Goal: Navigation & Orientation: Find specific page/section

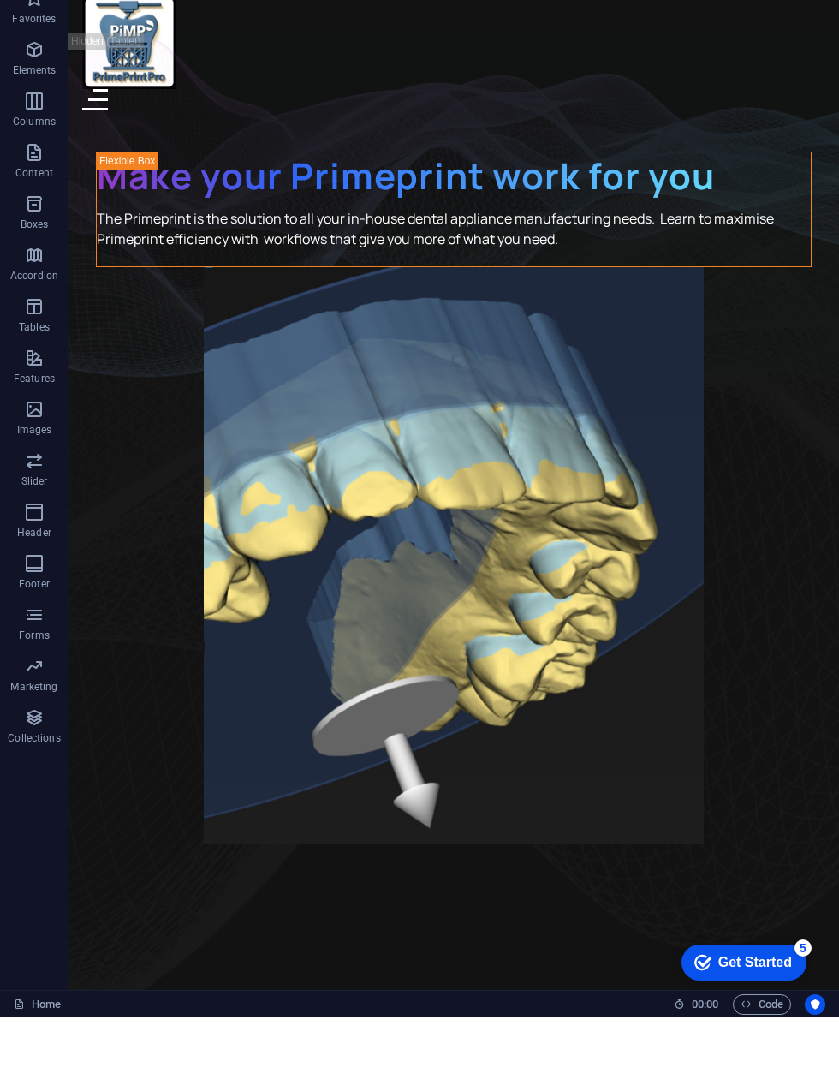
scroll to position [0, 0]
click at [815, 89] on div at bounding box center [453, 99] width 743 height 21
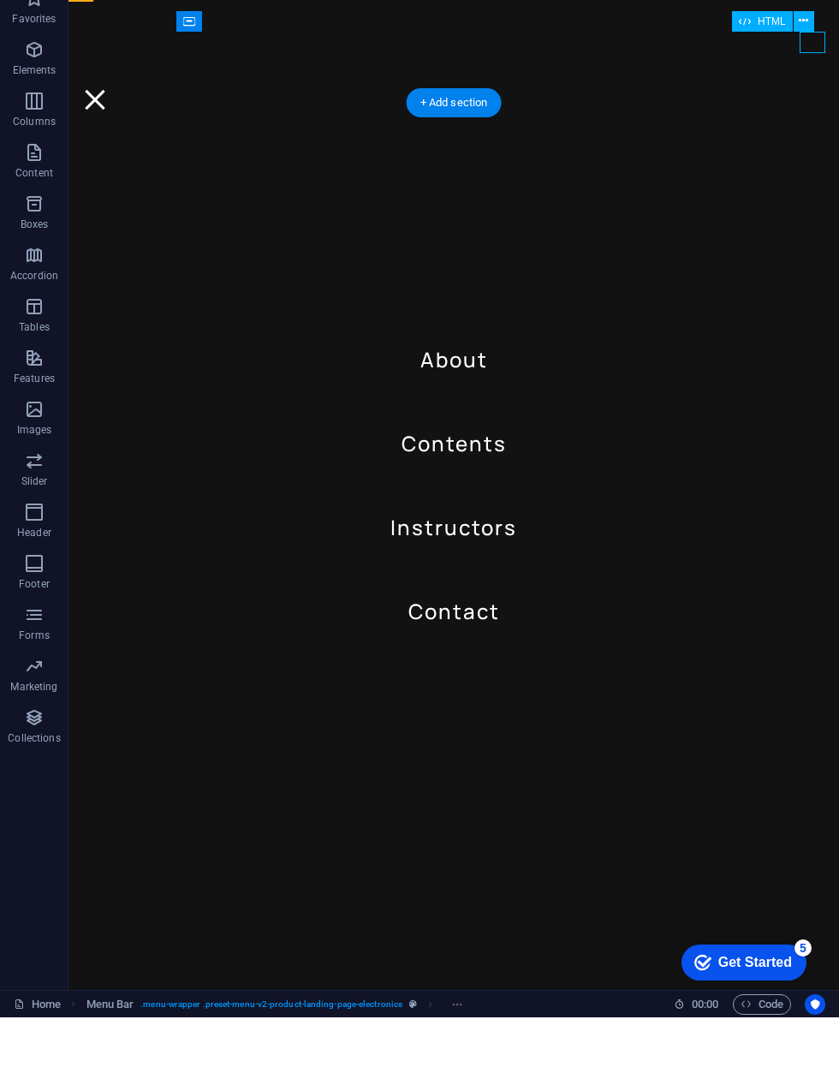
click at [814, 89] on div at bounding box center [453, 99] width 743 height 21
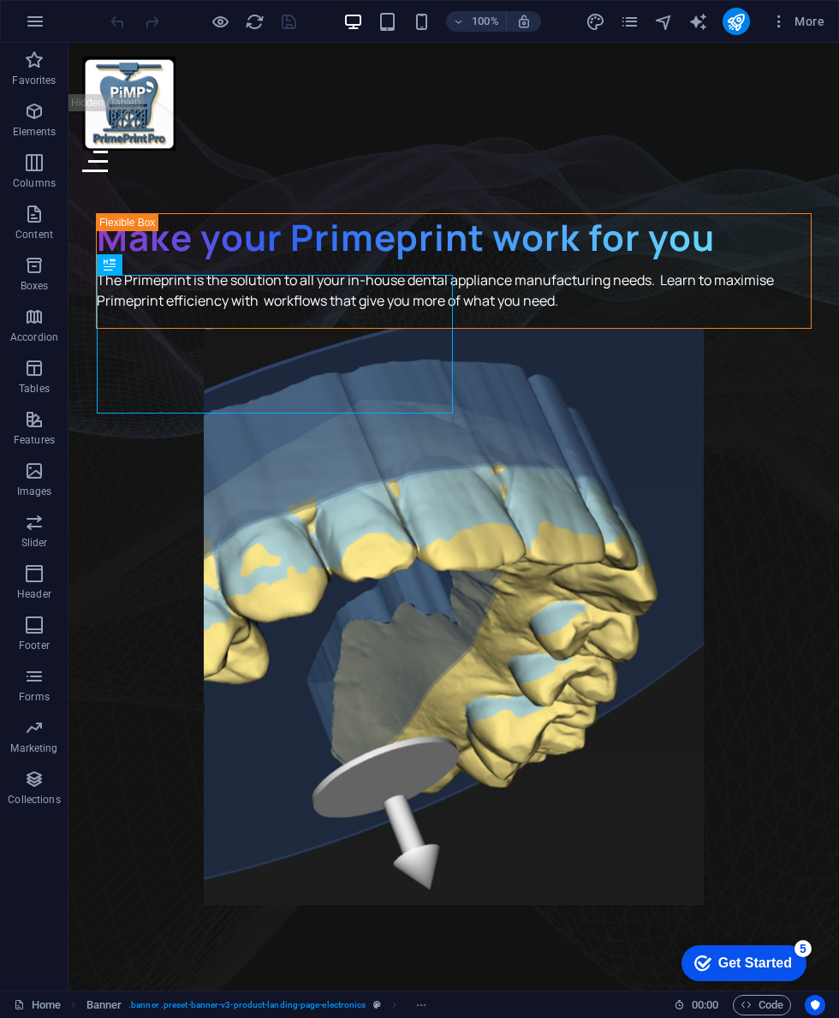
click at [0, 0] on span "More" at bounding box center [0, 0] width 0 height 0
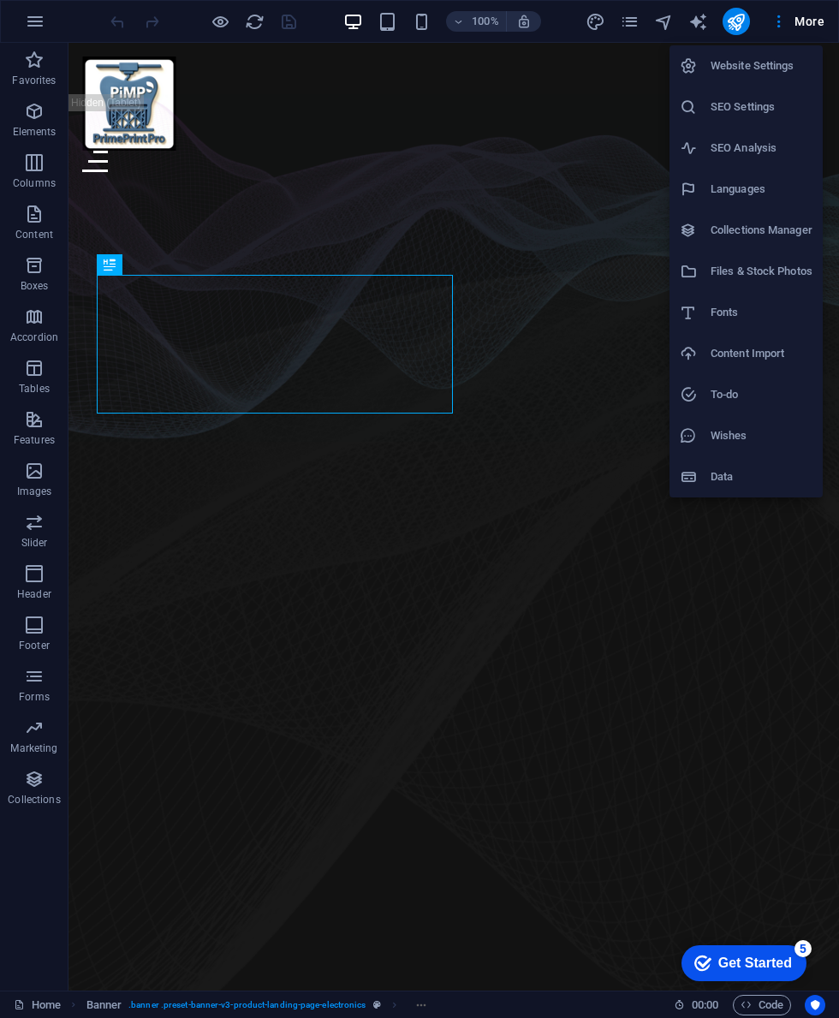
click at [785, 70] on h6 "Website Settings" at bounding box center [762, 66] width 102 height 21
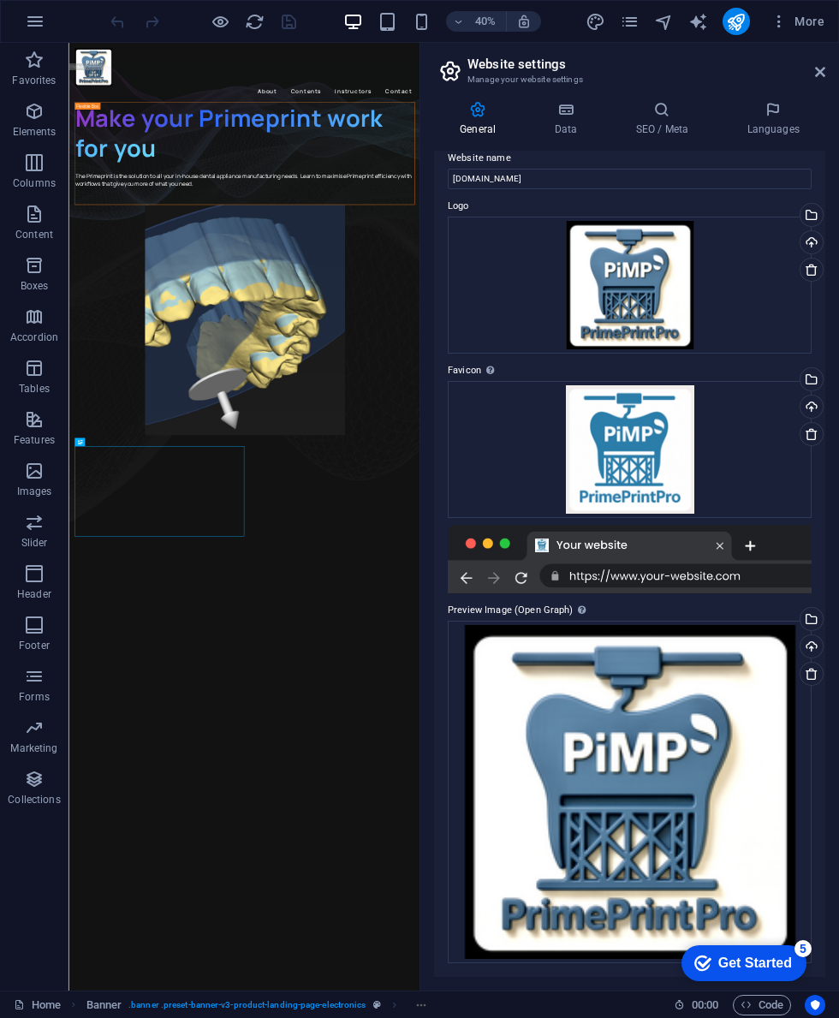
scroll to position [15, 0]
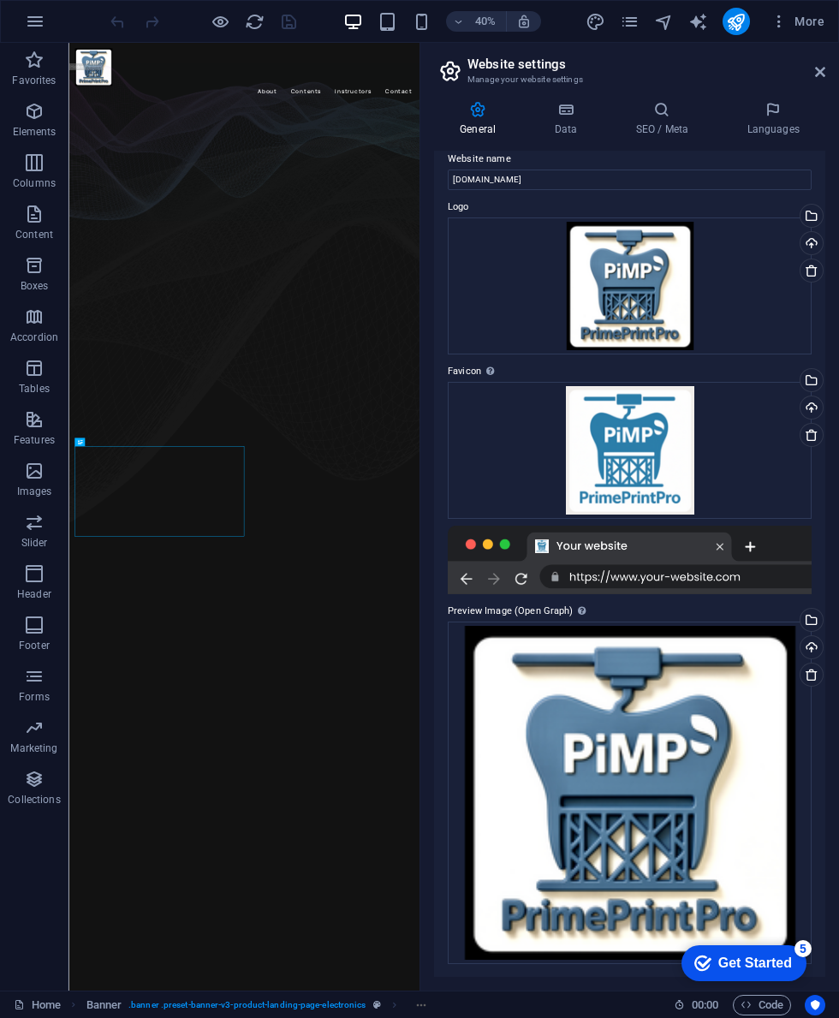
click at [818, 69] on icon at bounding box center [820, 72] width 10 height 14
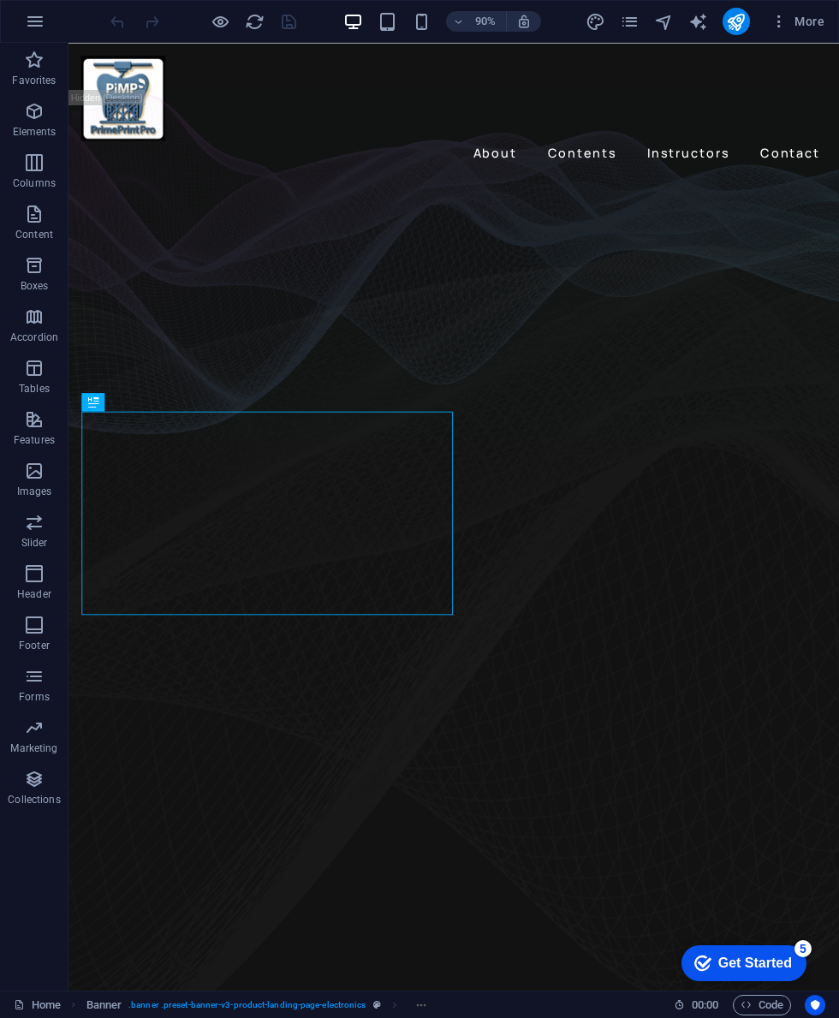
select select "English"
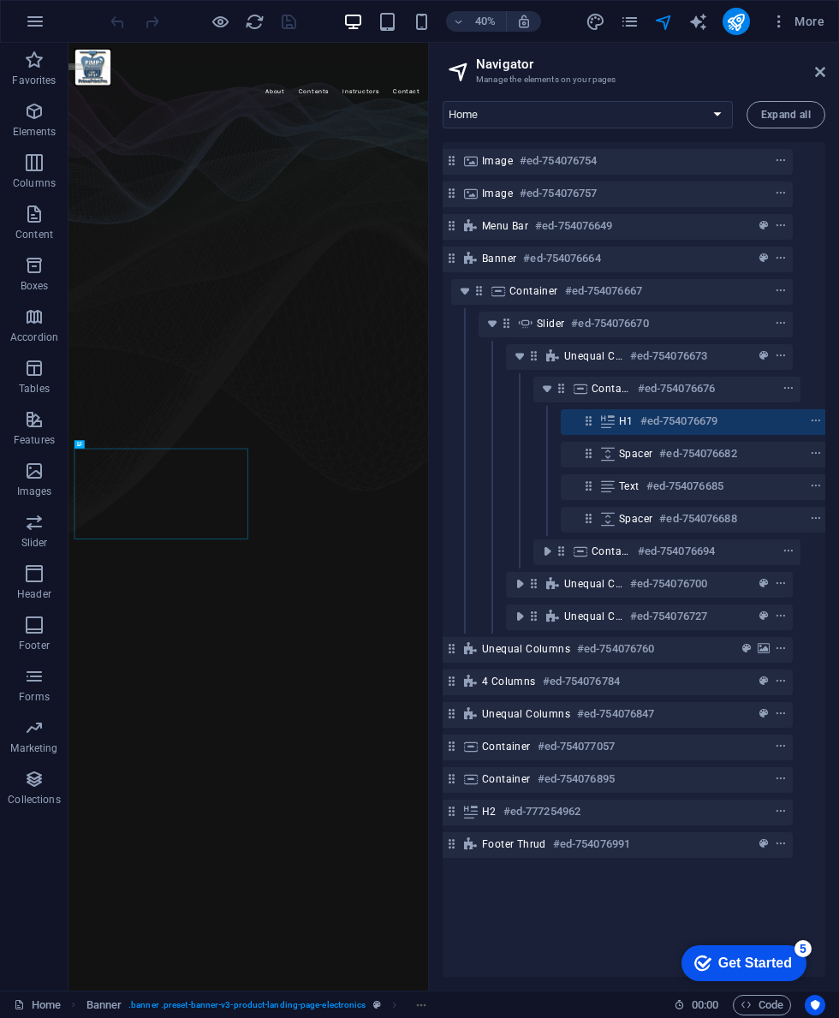
scroll to position [0, 28]
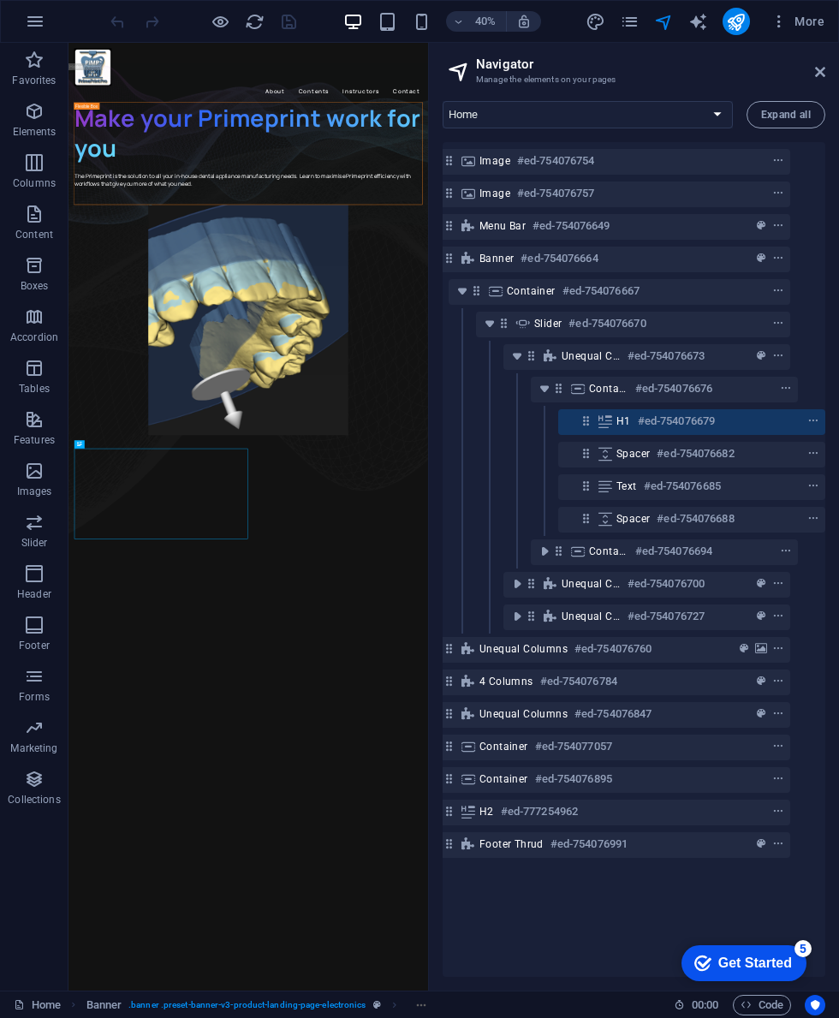
click at [712, 110] on select "Home Subpage Legal Notice Privacy Case Summaries" at bounding box center [588, 114] width 290 height 27
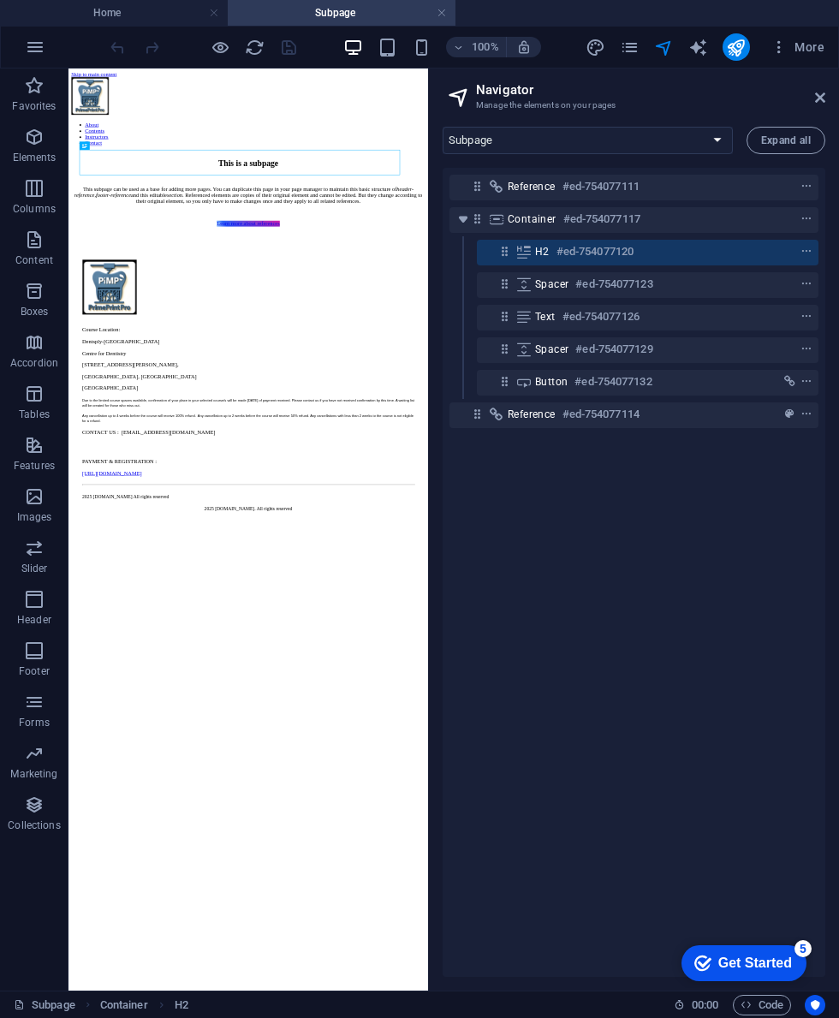
scroll to position [0, 0]
click at [721, 139] on select "Home Subpage Legal Notice Privacy Case Summaries" at bounding box center [588, 140] width 290 height 27
select select "16295154-en"
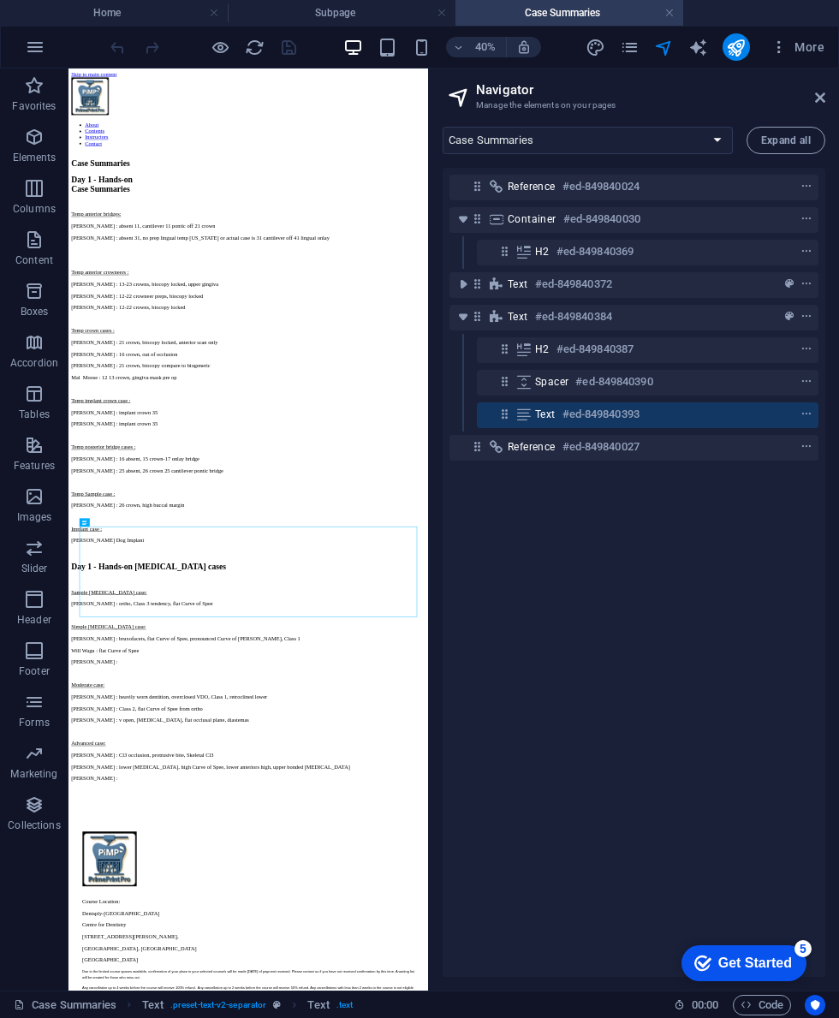
click at [823, 97] on icon at bounding box center [820, 98] width 10 height 14
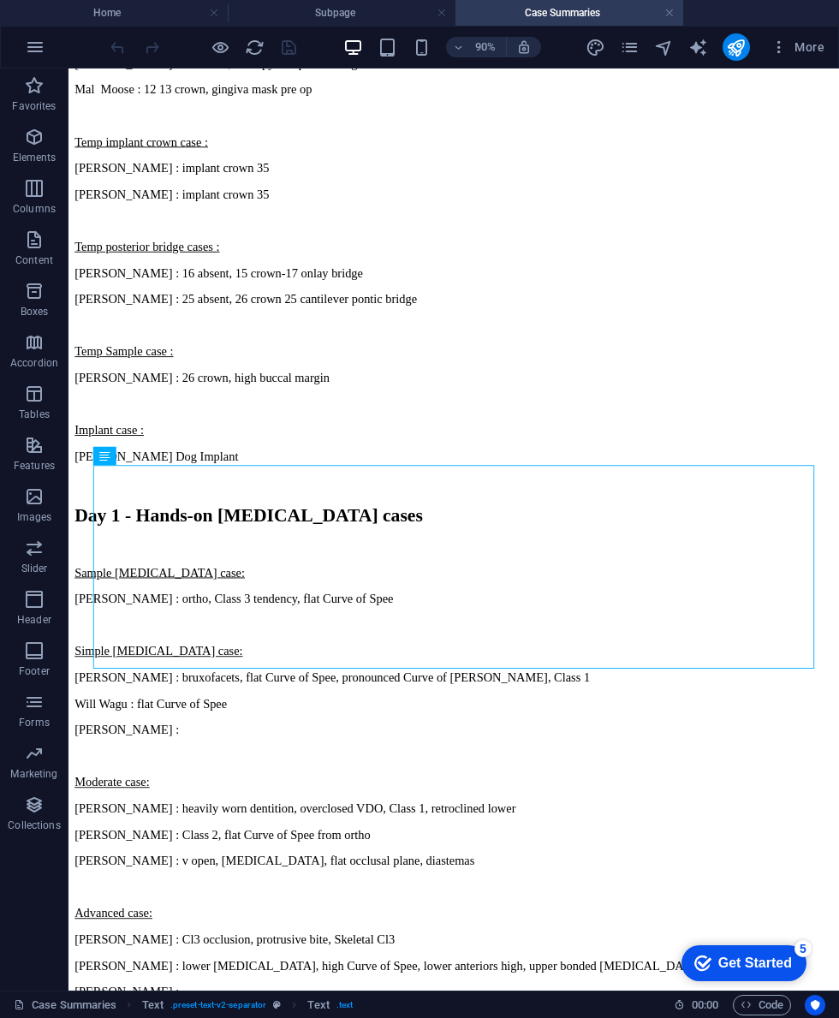
scroll to position [862, 0]
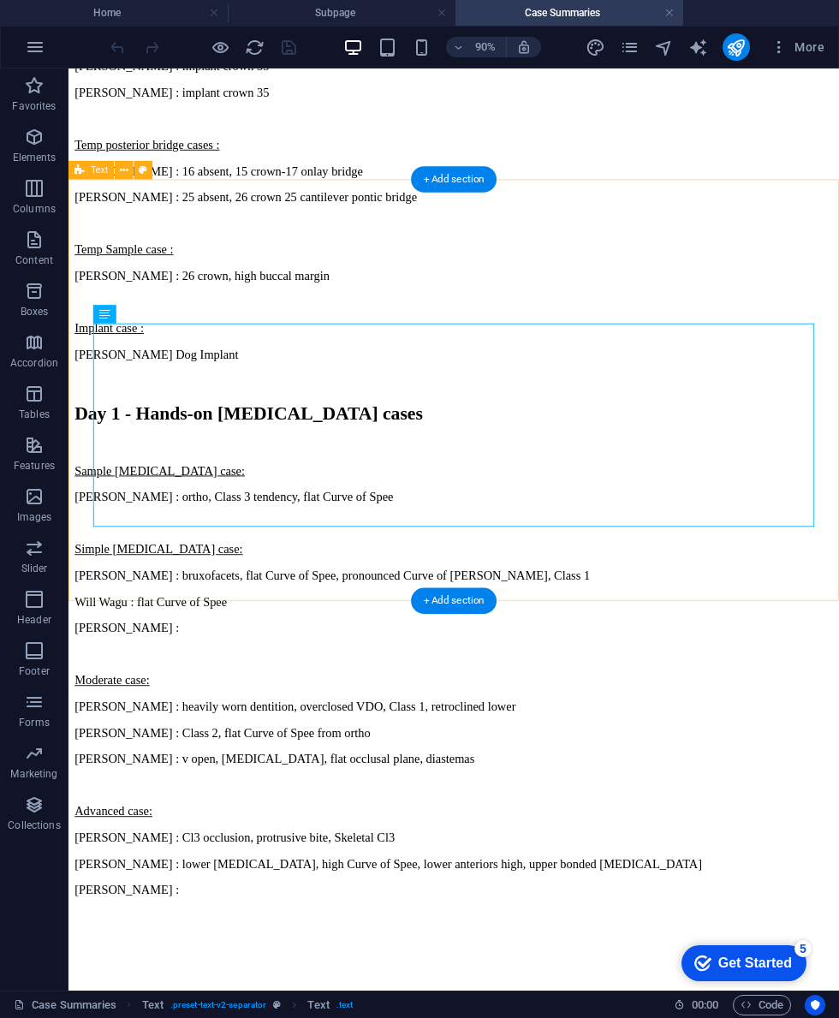
click at [152, 640] on div "Day 1 - Hands-on Splint cases Sample splint case: Tanya Taco : ortho, Class 3 t…" at bounding box center [496, 729] width 842 height 578
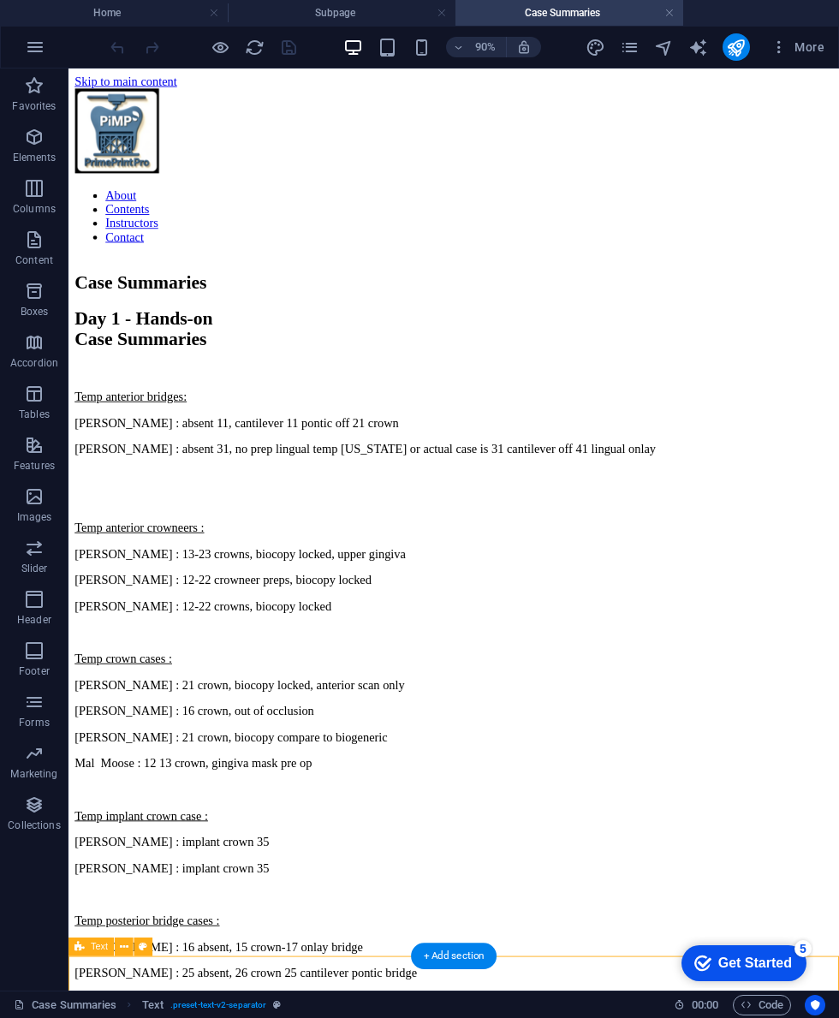
scroll to position [0, 0]
click at [36, 136] on icon "button" at bounding box center [34, 137] width 21 height 21
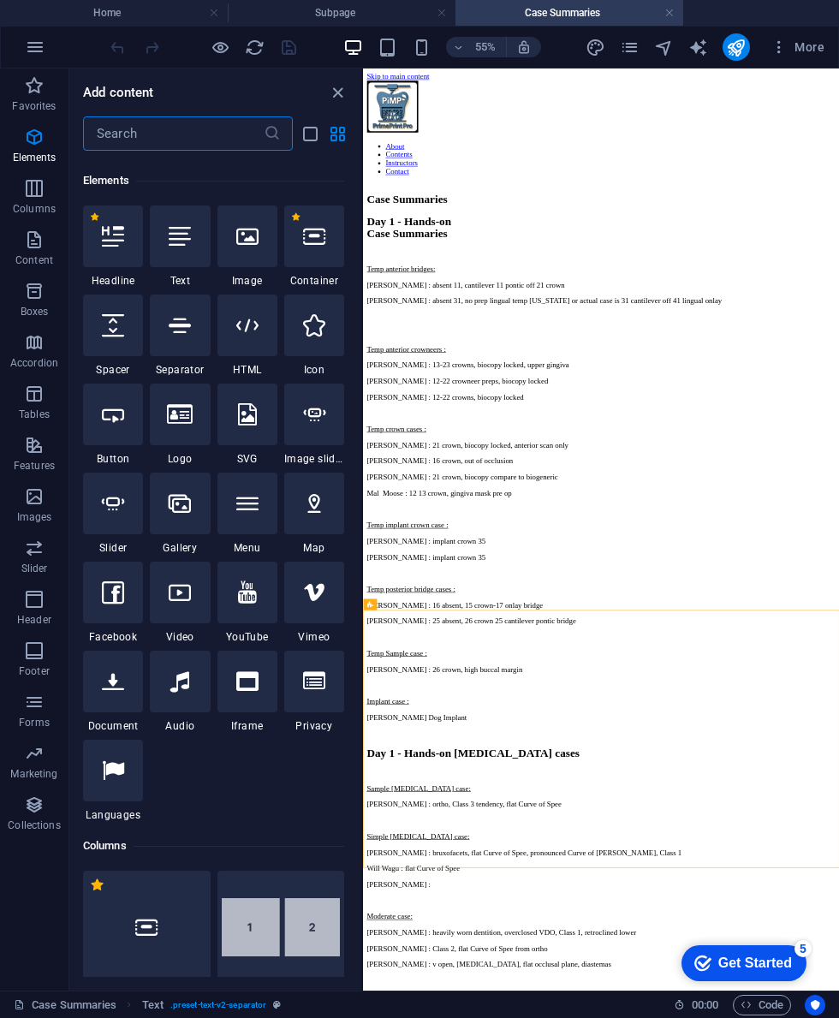
scroll to position [182, 0]
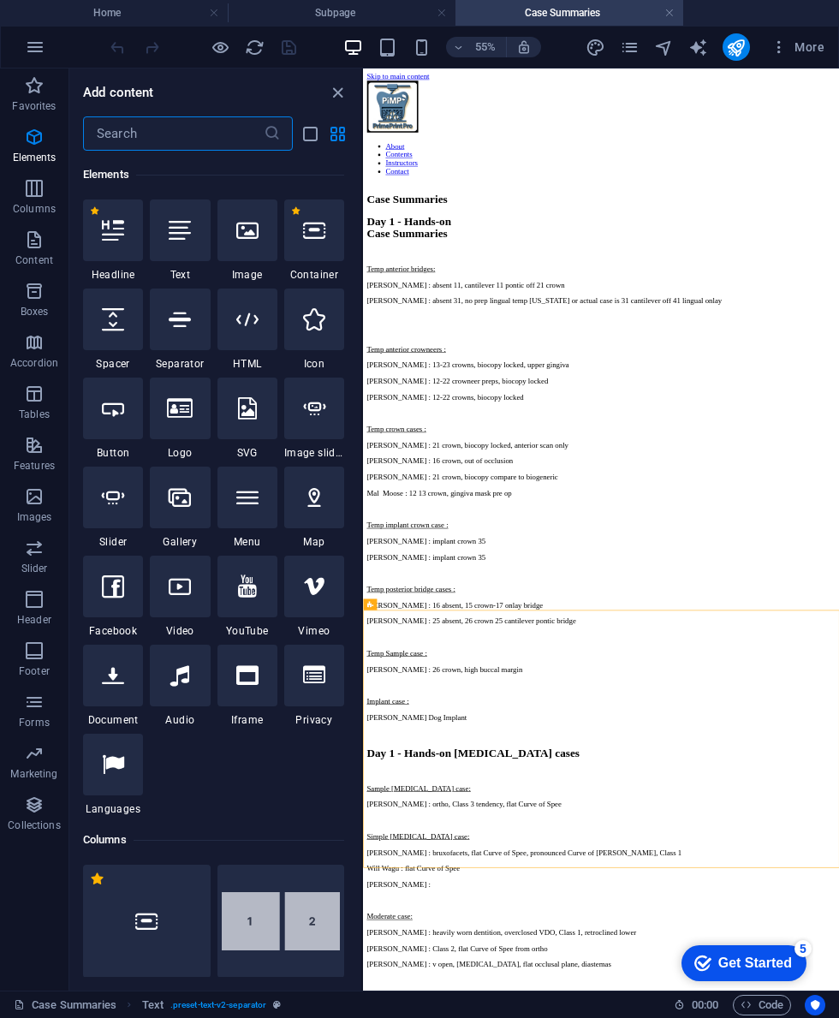
click at [39, 142] on icon "button" at bounding box center [34, 137] width 21 height 21
click at [331, 88] on icon "close panel" at bounding box center [338, 93] width 20 height 20
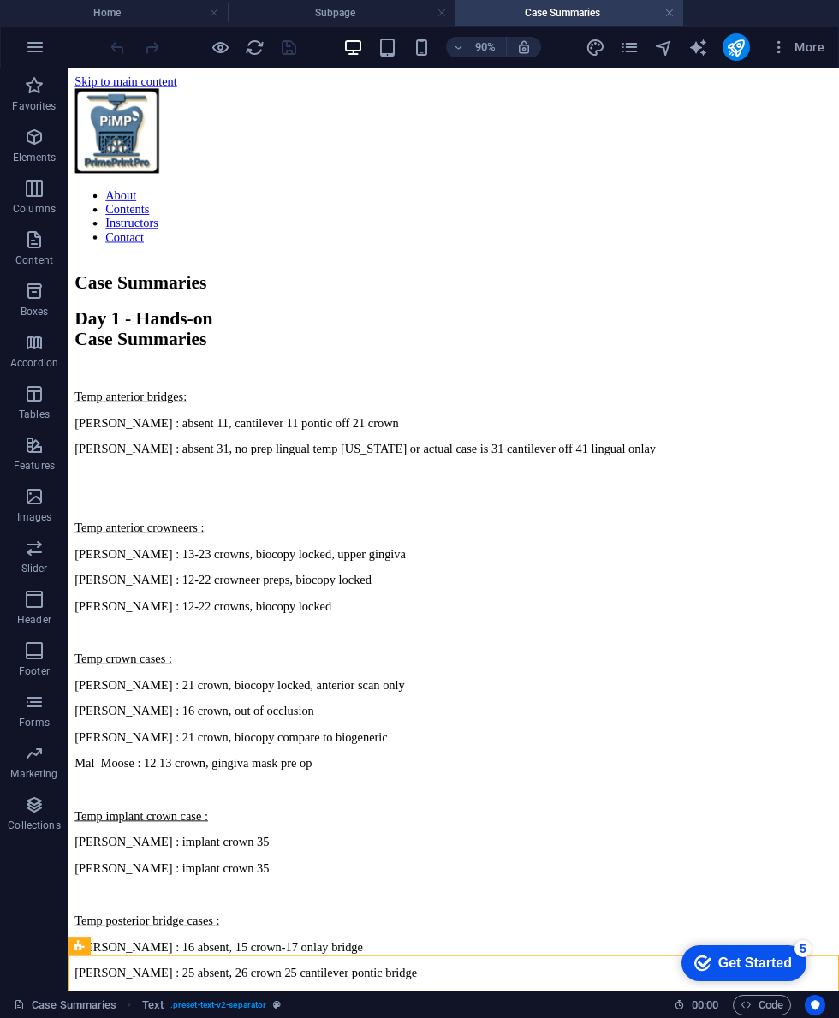
click at [310, 14] on h4 "Subpage" at bounding box center [342, 12] width 228 height 19
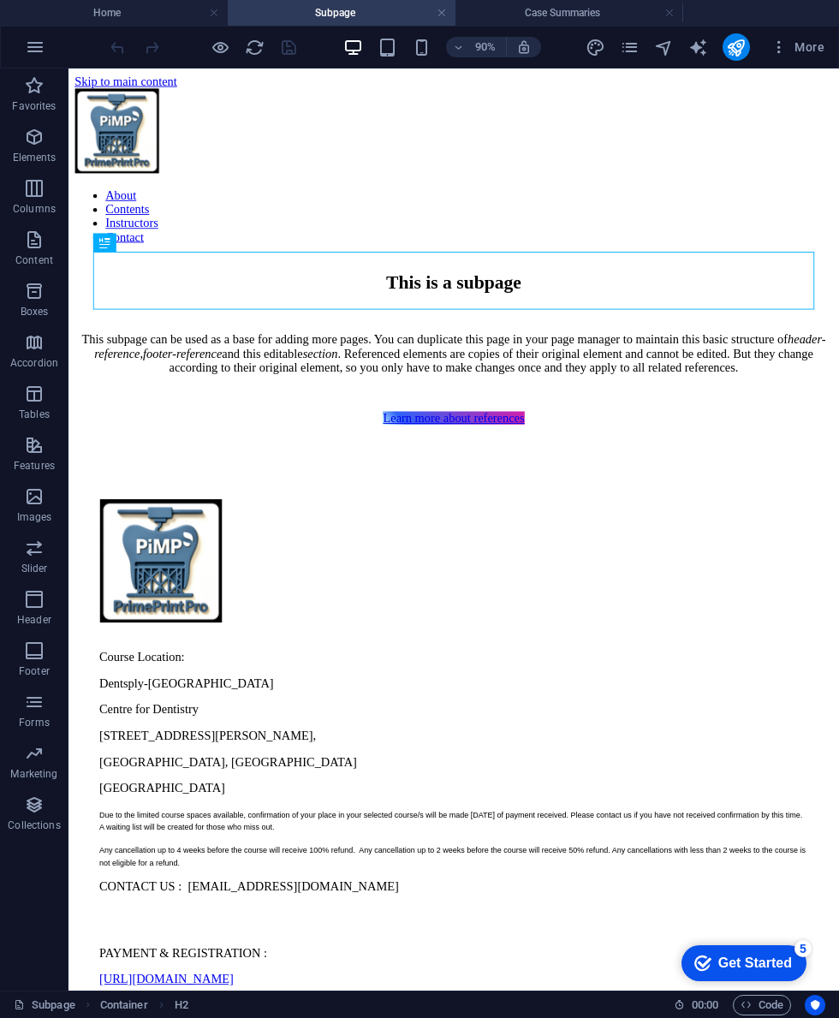
click at [575, 3] on h4 "Case Summaries" at bounding box center [569, 12] width 228 height 19
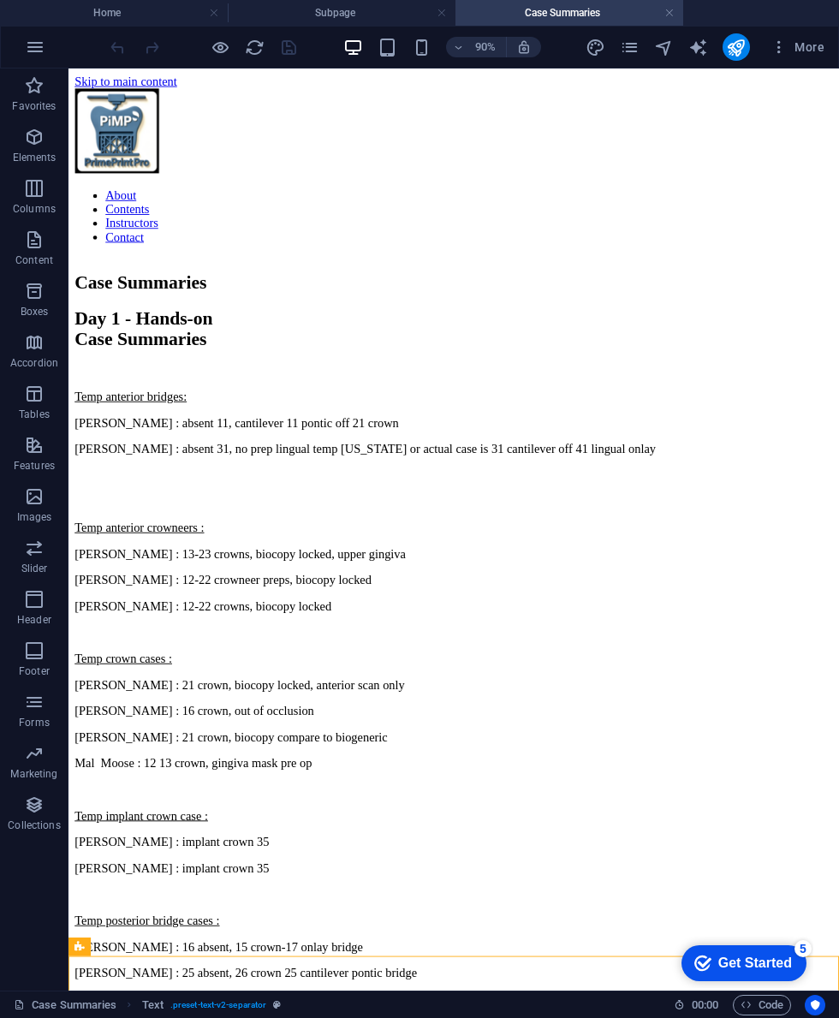
scroll to position [0, 0]
click at [782, 49] on icon "button" at bounding box center [779, 47] width 17 height 17
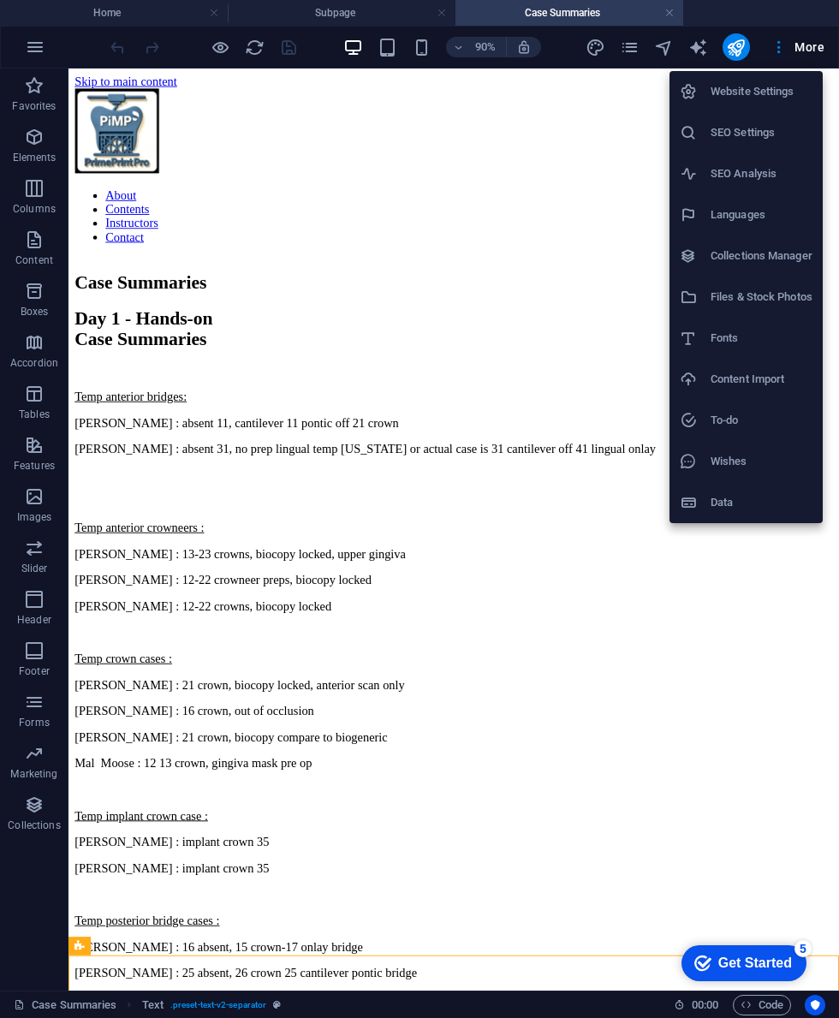
click at [791, 92] on h6 "Website Settings" at bounding box center [762, 91] width 102 height 21
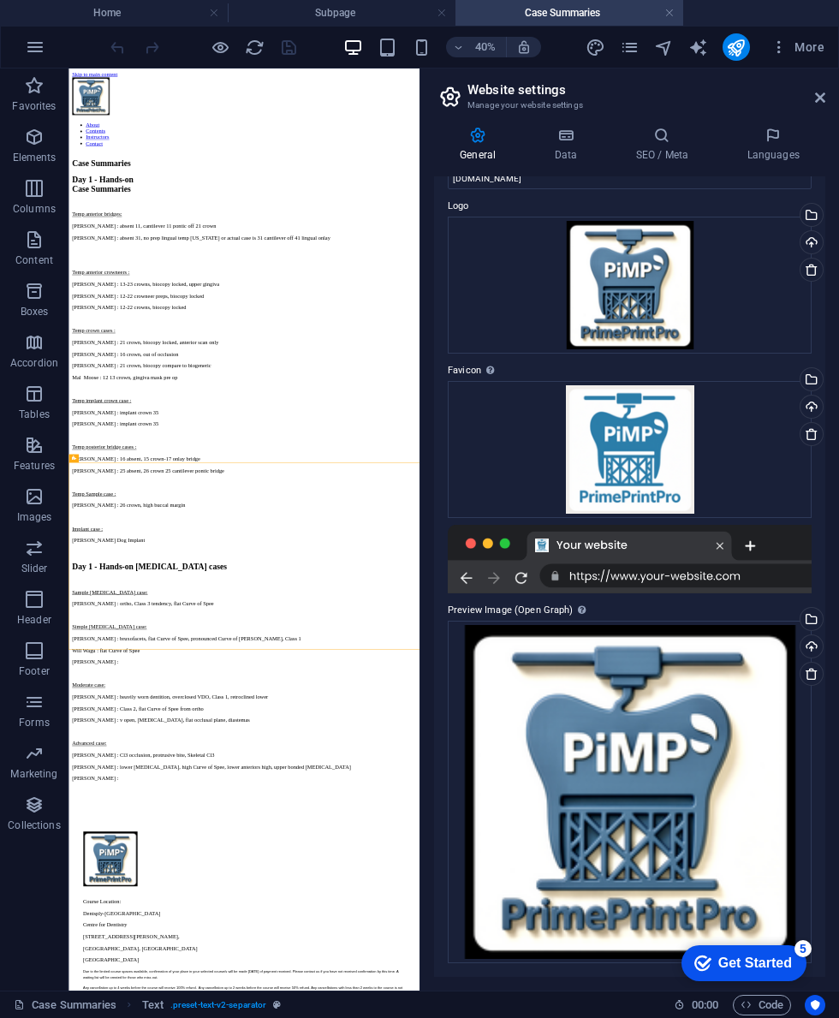
scroll to position [41, 0]
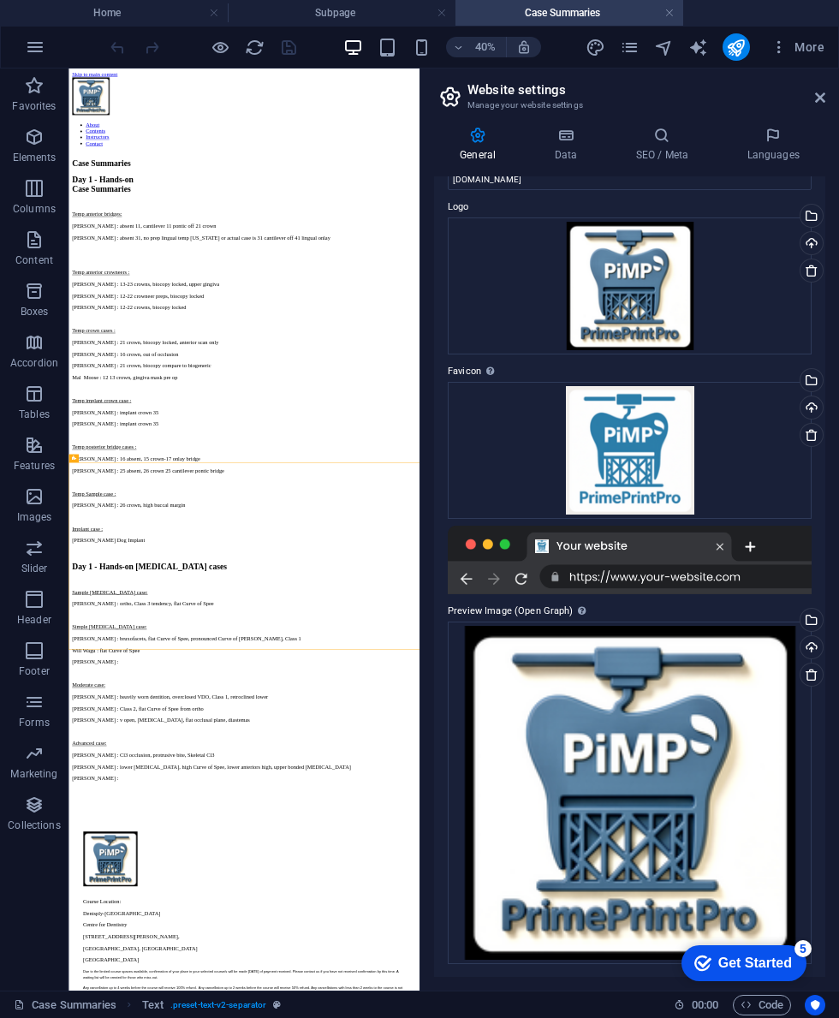
click at [825, 86] on aside "Website settings Manage your website settings General Data SEO / Meta Languages…" at bounding box center [630, 529] width 420 height 922
click at [824, 92] on icon at bounding box center [820, 98] width 10 height 14
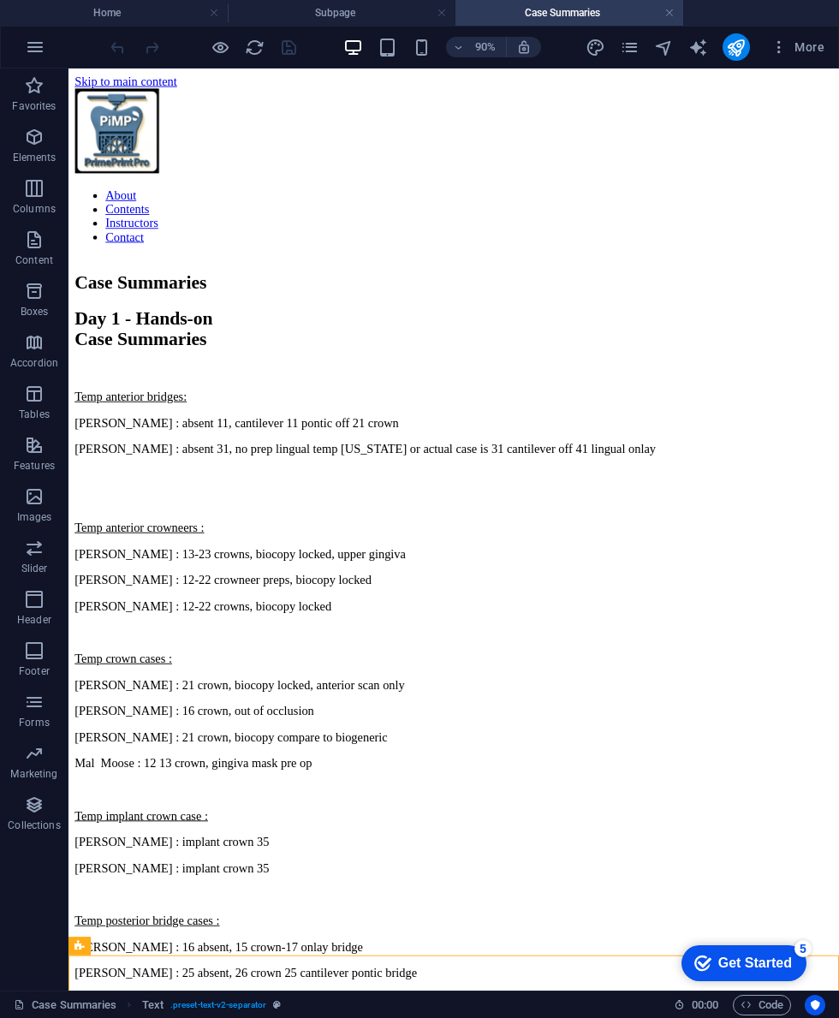
scroll to position [0, 0]
